Goal: Register for event/course

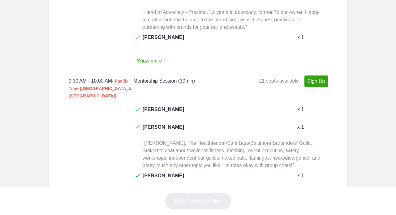
scroll to position [650, 0]
click at [313, 75] on link "Sign Up" at bounding box center [316, 80] width 24 height 11
type input "1"
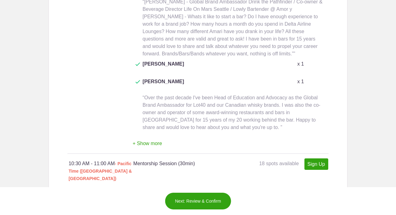
scroll to position [1099, 0]
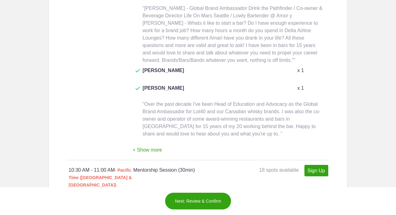
click at [315, 165] on link "Sign Up" at bounding box center [316, 170] width 24 height 11
type input "1"
click at [197, 203] on button "Next: Review & Confirm" at bounding box center [198, 200] width 66 height 17
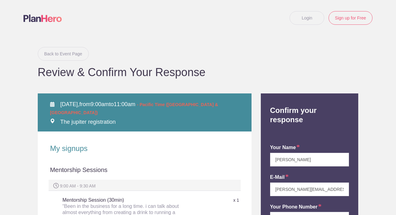
click at [59, 54] on link "Back to Event Page" at bounding box center [63, 54] width 51 height 14
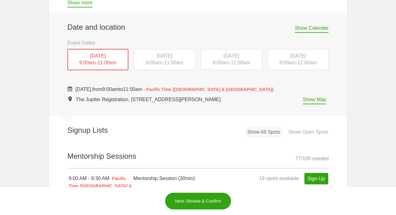
scroll to position [276, 0]
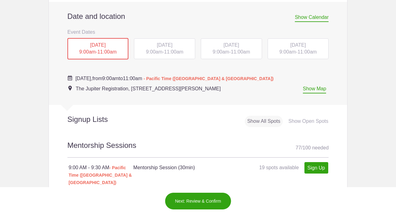
click at [170, 44] on span "TUE, Oct 14, 2025" at bounding box center [164, 44] width 15 height 5
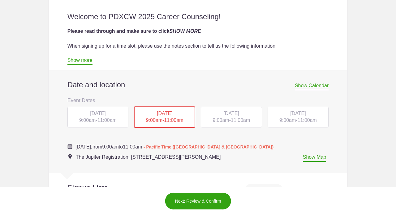
scroll to position [220, 0]
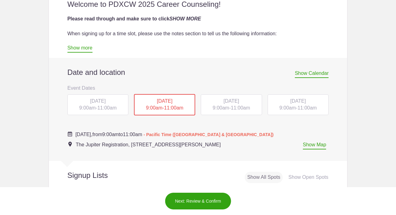
click at [229, 102] on span "WED, Oct 15, 2025" at bounding box center [231, 100] width 15 height 5
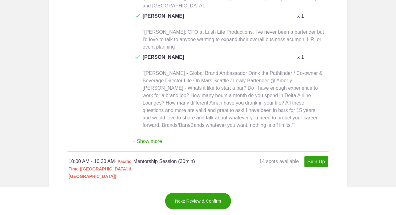
scroll to position [810, 0]
click at [309, 156] on link "Sign Up" at bounding box center [316, 161] width 24 height 11
type input "1"
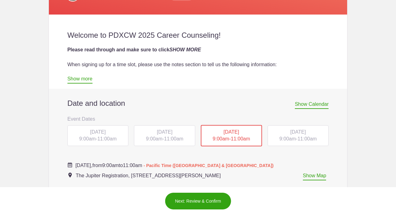
scroll to position [236, 0]
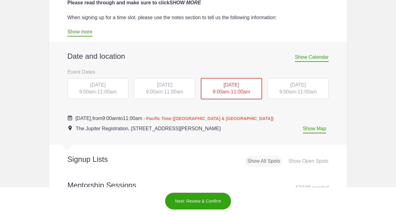
click at [158, 89] on span "9:00am" at bounding box center [154, 91] width 16 height 5
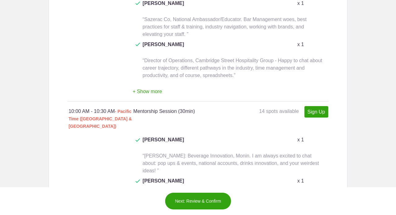
scroll to position [781, 0]
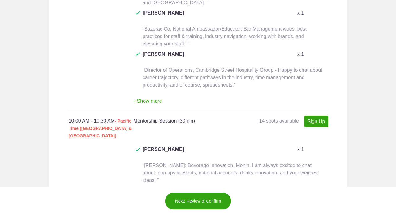
click at [315, 116] on link "Sign Up" at bounding box center [316, 121] width 24 height 11
type input "1"
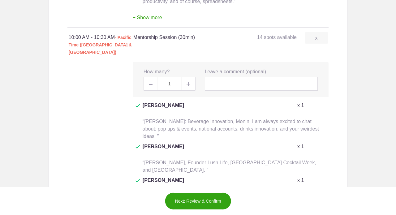
scroll to position [866, 0]
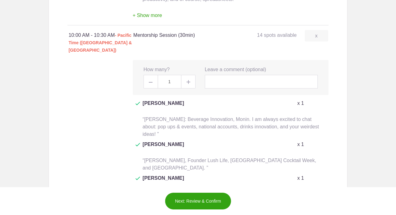
click at [192, 202] on button "Next: Review & Confirm" at bounding box center [198, 200] width 66 height 17
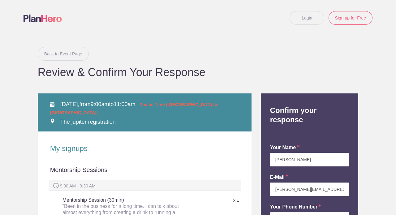
click at [67, 55] on link "Back to Event Page" at bounding box center [63, 54] width 51 height 14
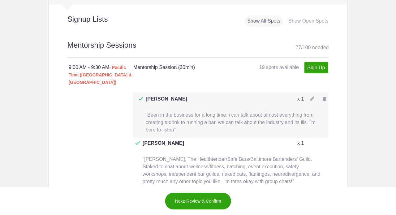
scroll to position [385, 0]
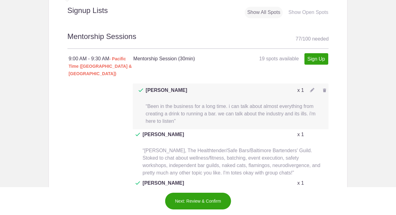
click at [312, 88] on img at bounding box center [312, 90] width 4 height 4
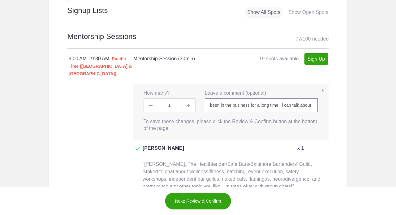
click at [210, 98] on input "been in the business for a long time. i can talk about almost everything from c…" at bounding box center [261, 105] width 113 height 14
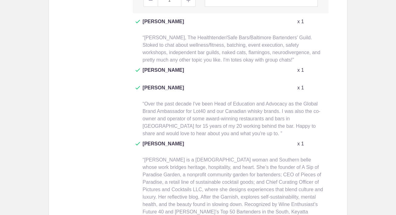
scroll to position [1330, 0]
type input "Turning Tables since 2020. been in the business for a long time. i can talk abo…"
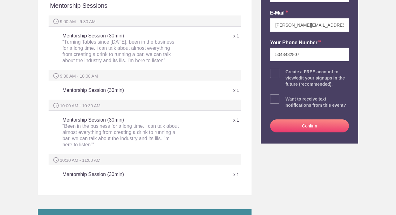
scroll to position [165, 0]
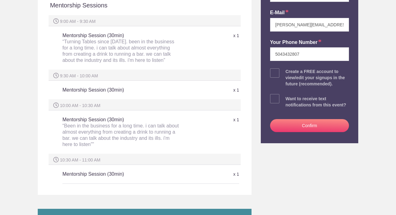
click at [307, 126] on button "Confirm" at bounding box center [309, 125] width 79 height 13
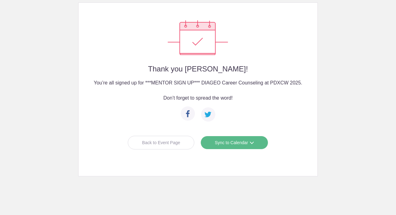
scroll to position [44, 0]
